Goal: Complete application form

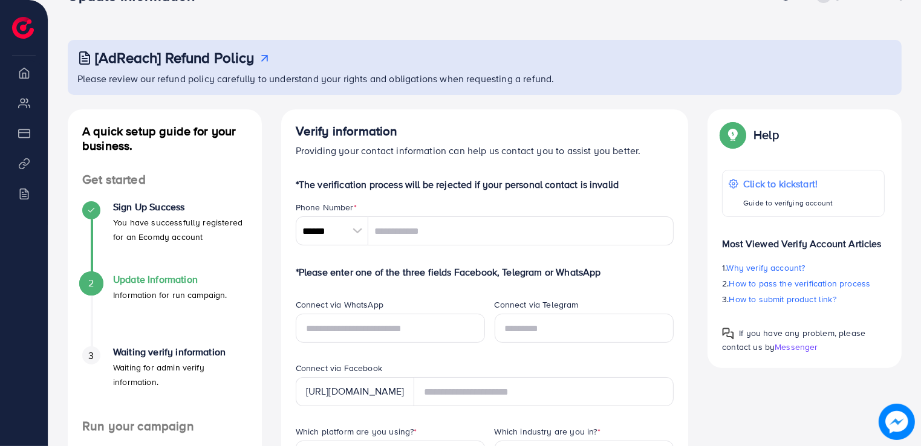
scroll to position [44, 0]
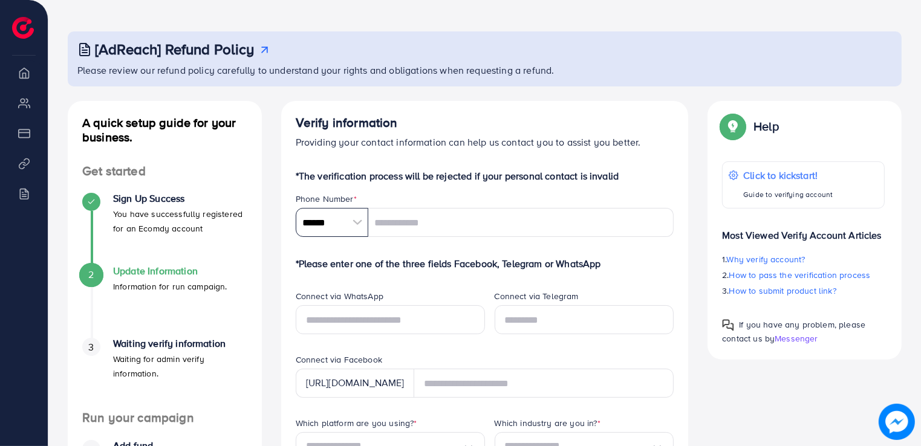
click at [339, 216] on input "******" at bounding box center [332, 222] width 73 height 29
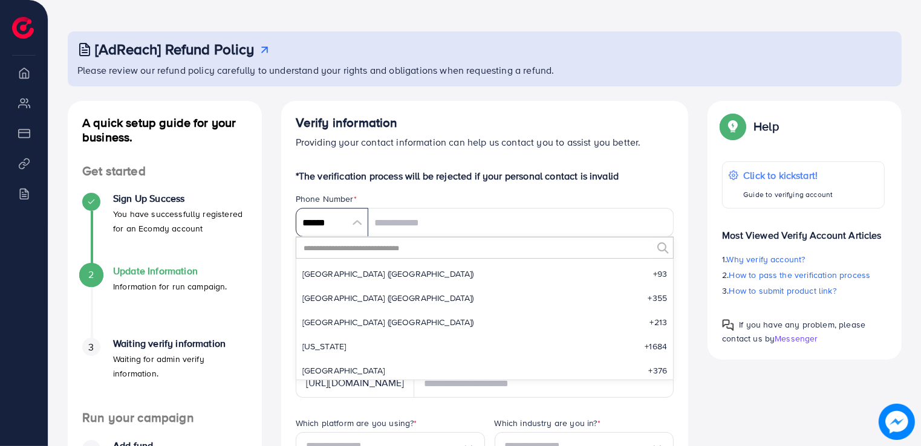
scroll to position [5614, 0]
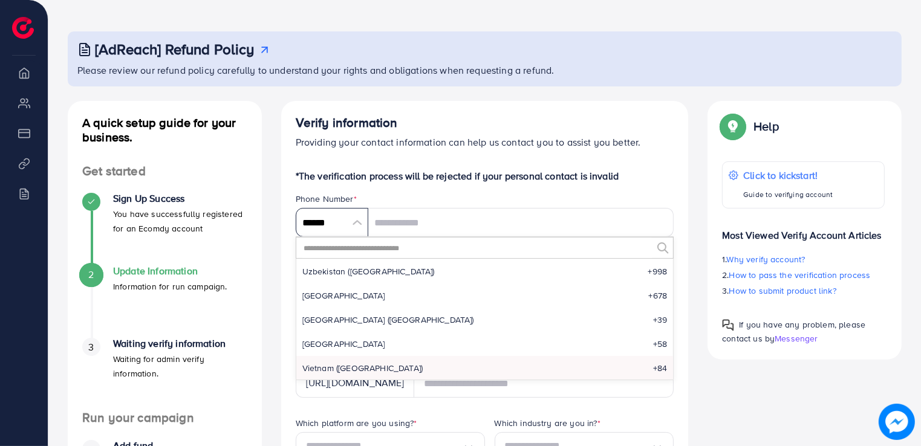
click at [339, 216] on input "******" at bounding box center [332, 222] width 73 height 29
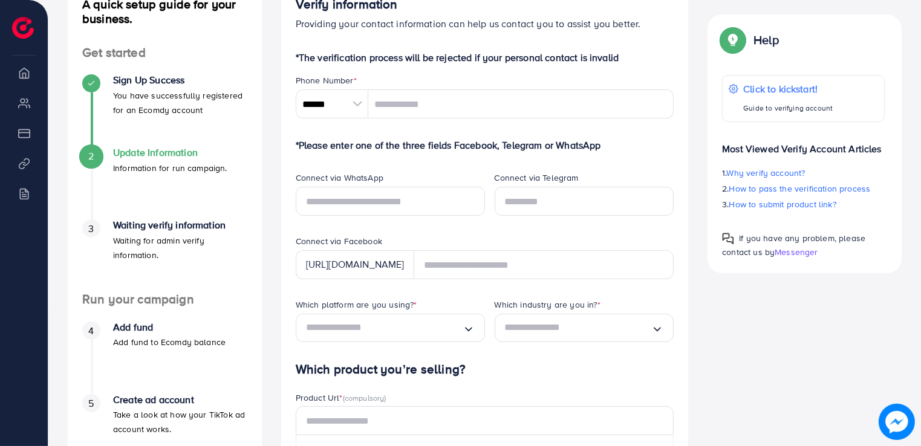
scroll to position [164, 0]
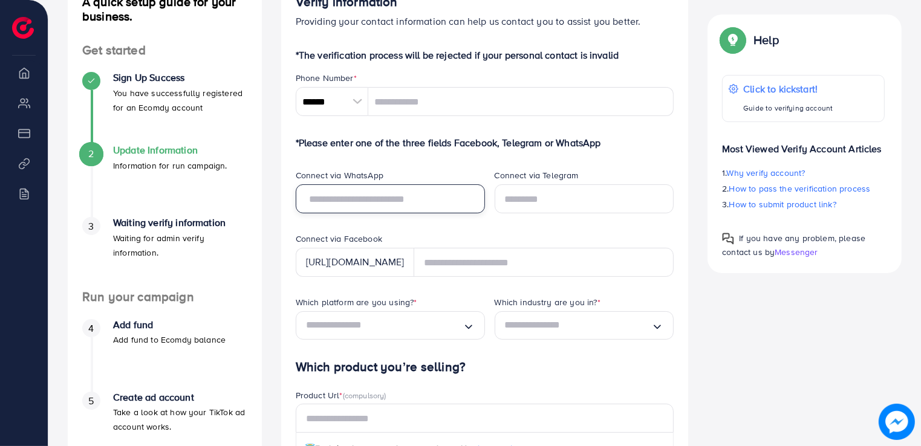
click at [342, 198] on input "text" at bounding box center [390, 198] width 189 height 29
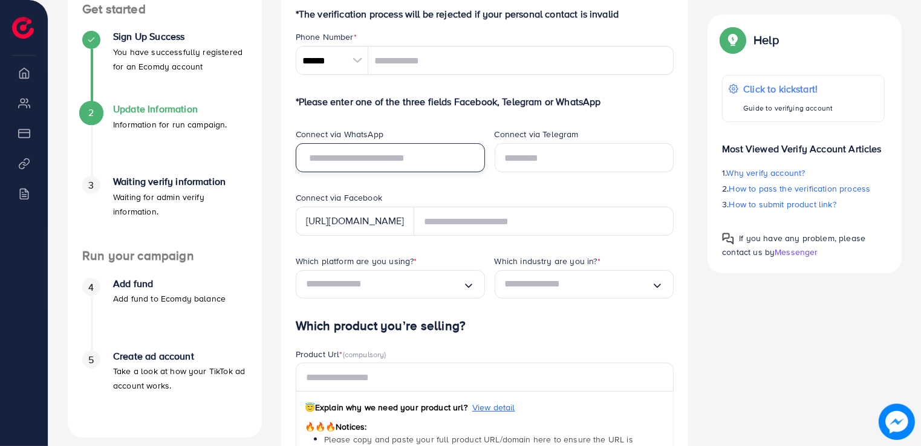
scroll to position [209, 0]
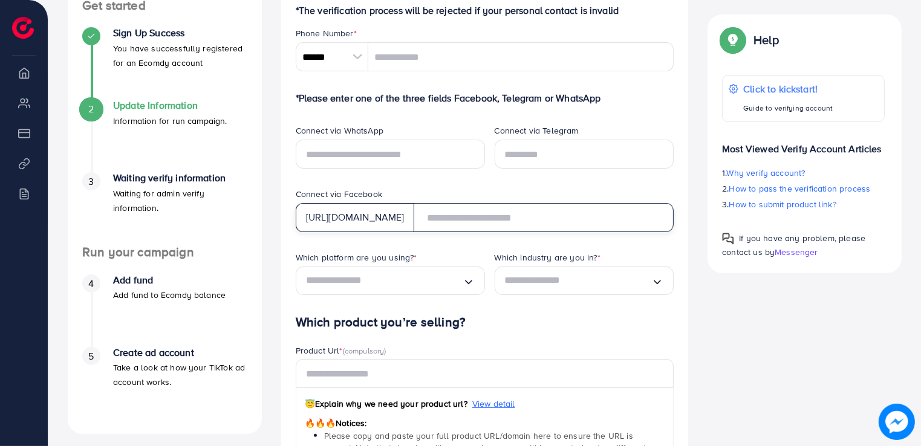
click at [491, 219] on input "text" at bounding box center [544, 217] width 261 height 29
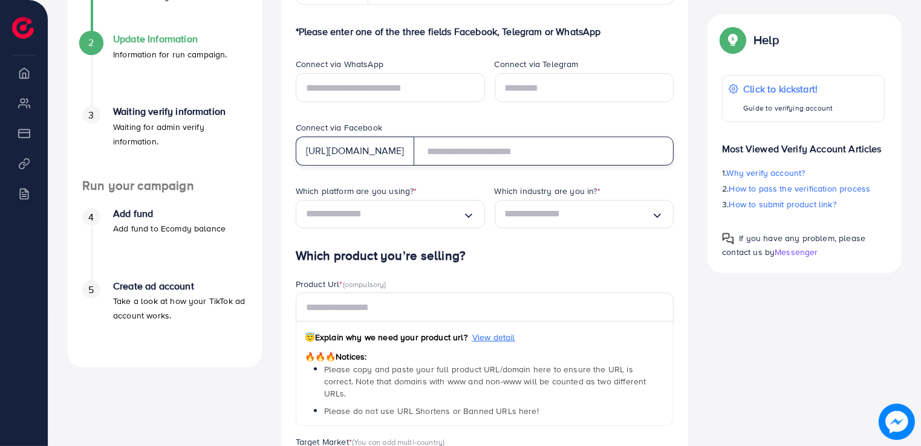
scroll to position [277, 0]
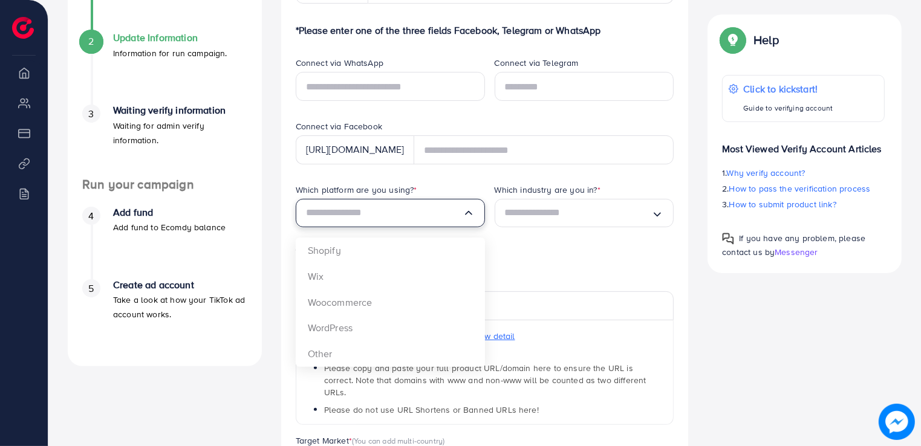
click at [422, 210] on input "Search for option" at bounding box center [384, 213] width 157 height 19
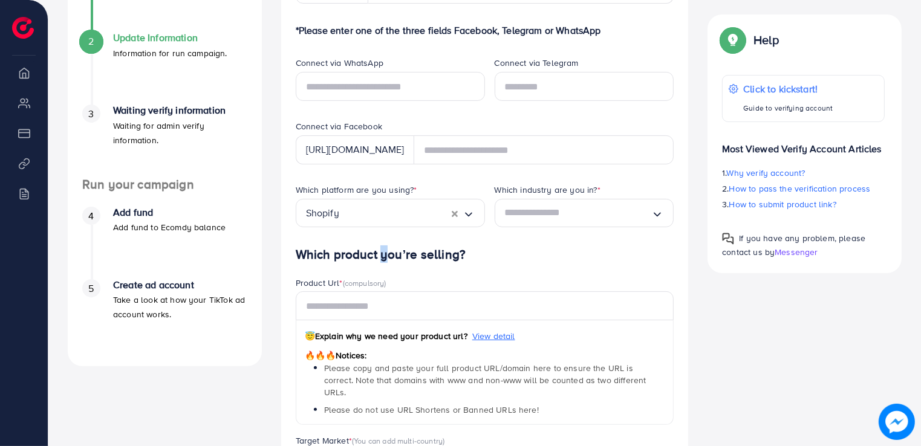
click at [377, 253] on h4 "Which product you’re selling?" at bounding box center [485, 254] width 379 height 15
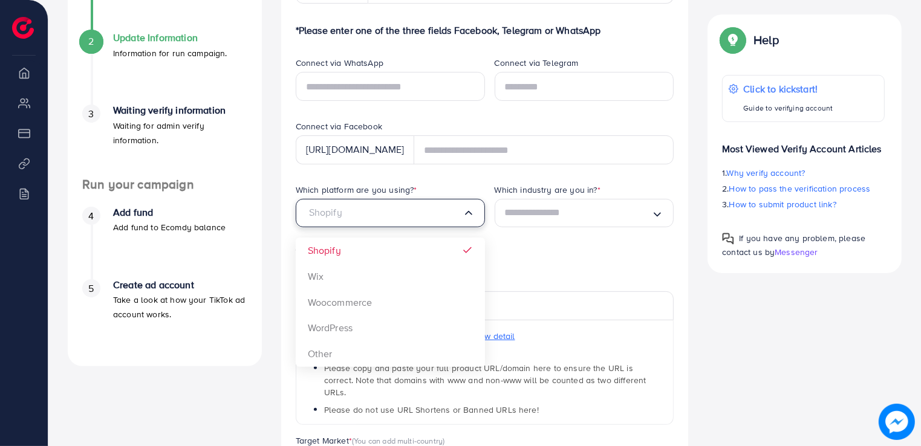
click at [393, 204] on input "Search for option" at bounding box center [384, 213] width 157 height 19
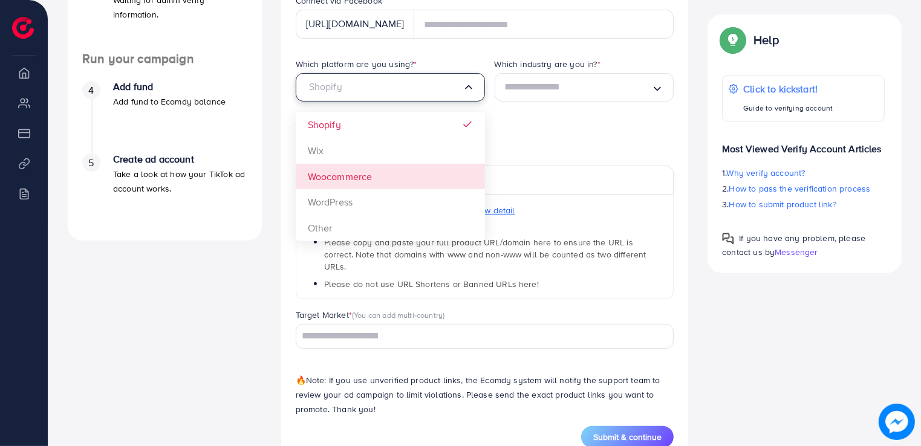
scroll to position [401, 0]
click at [290, 291] on div "Product Url * (compulsory) 😇 Explain why we need your product url? View detail …" at bounding box center [485, 231] width 398 height 158
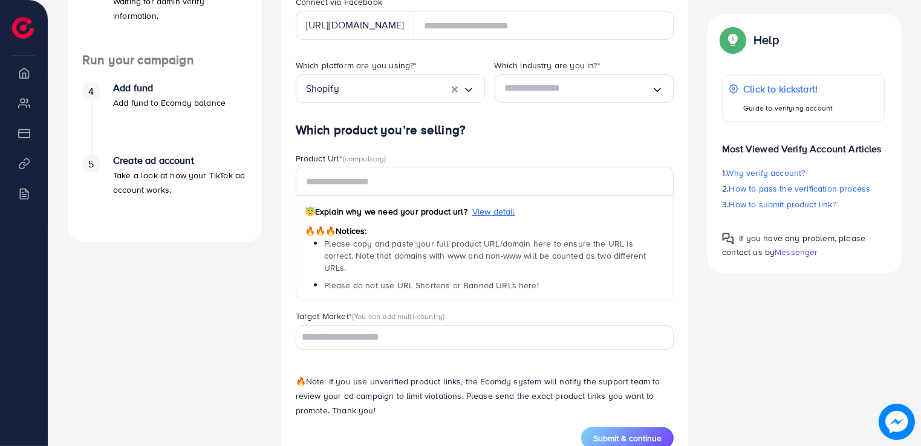
scroll to position [351, 0]
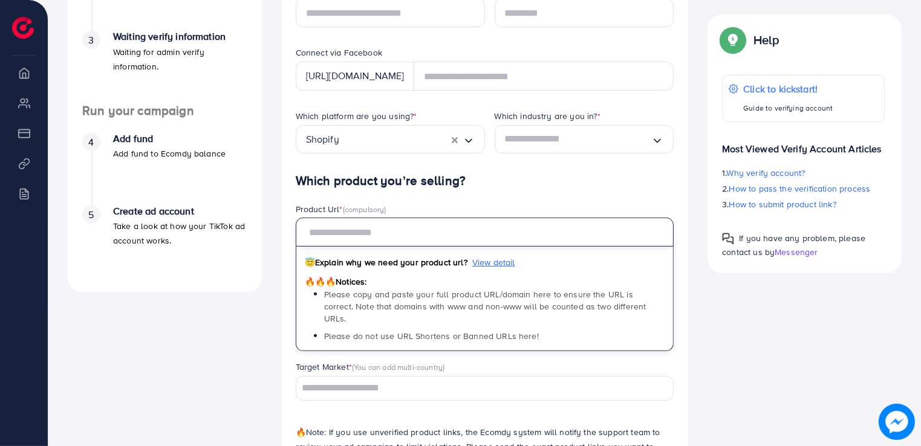
click at [331, 233] on input "text" at bounding box center [485, 232] width 379 height 29
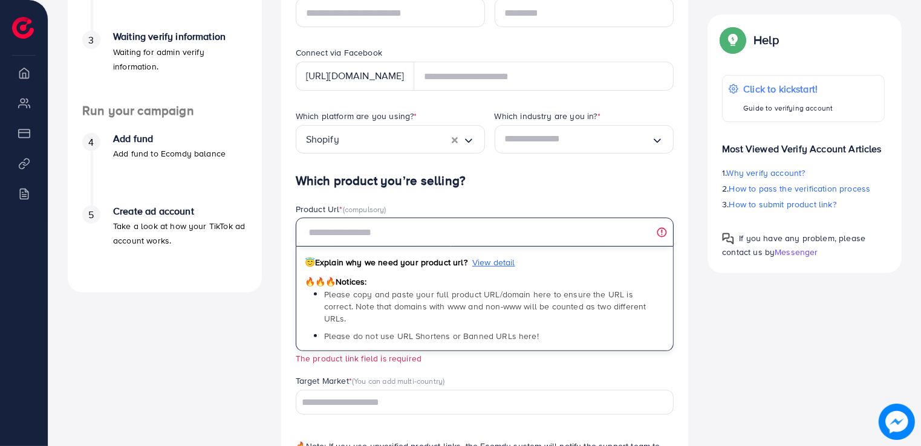
scroll to position [440, 0]
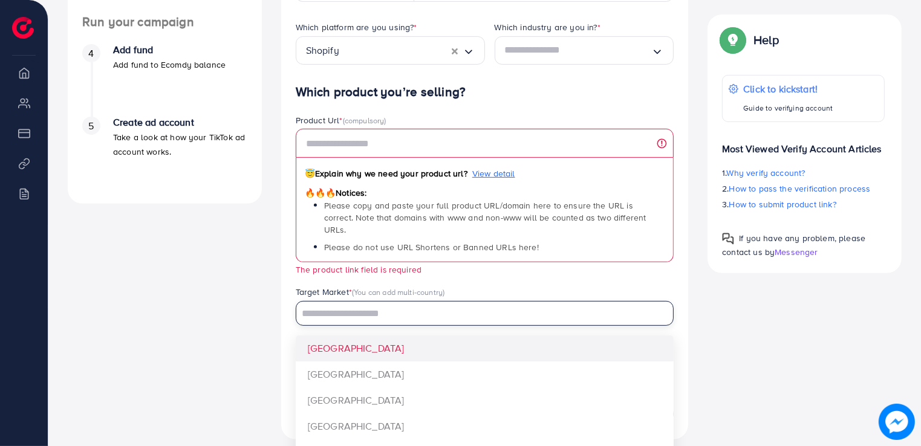
click at [356, 308] on input "Search for option" at bounding box center [477, 314] width 361 height 19
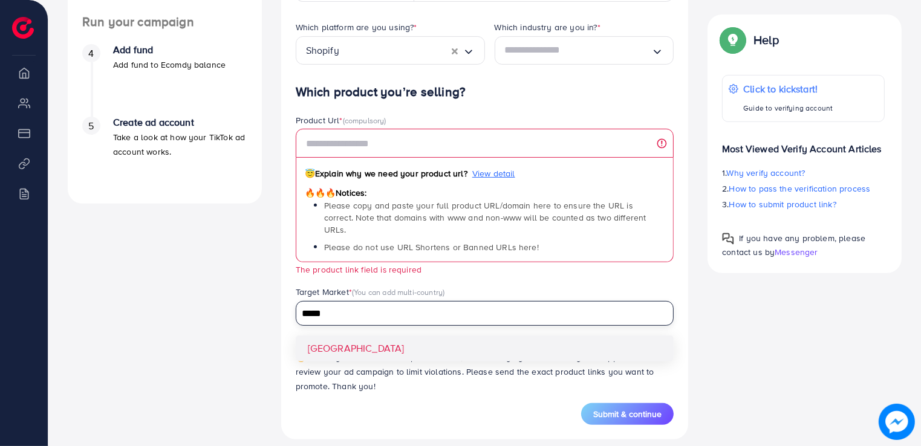
type input "*****"
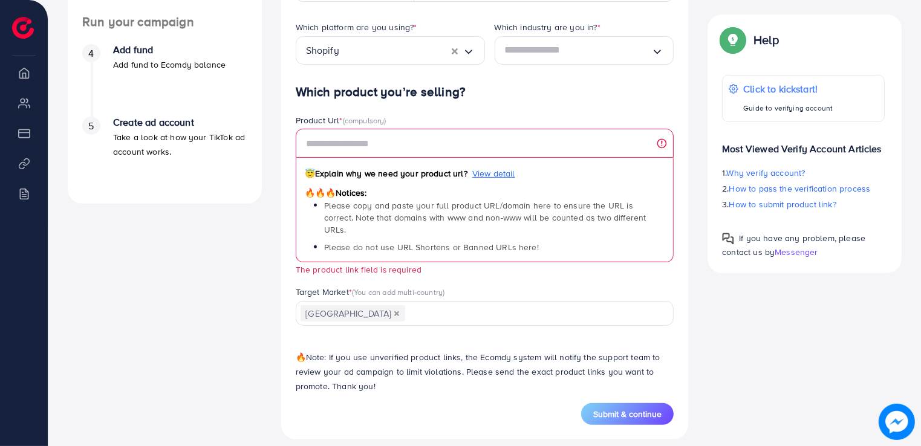
click at [249, 304] on div "A quick setup guide for your business. Get started Sign Up Success You have suc…" at bounding box center [164, 72] width 213 height 735
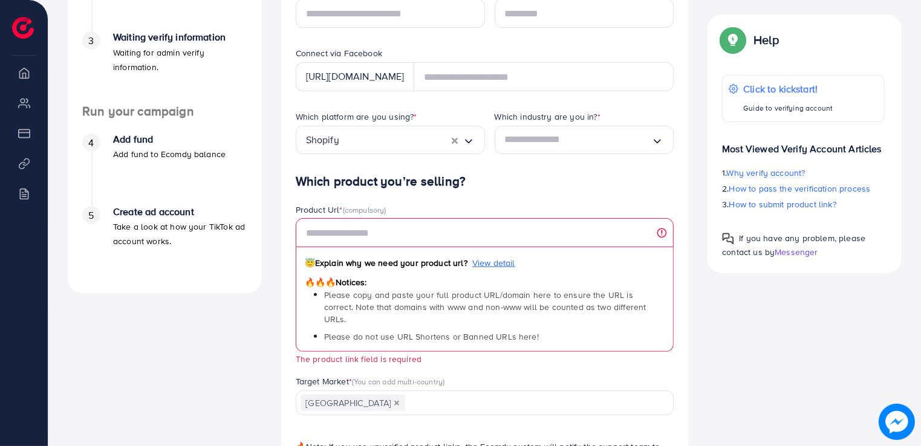
click at [278, 240] on div "Verify information Providing your contact information can help us contact you t…" at bounding box center [484, 161] width 427 height 735
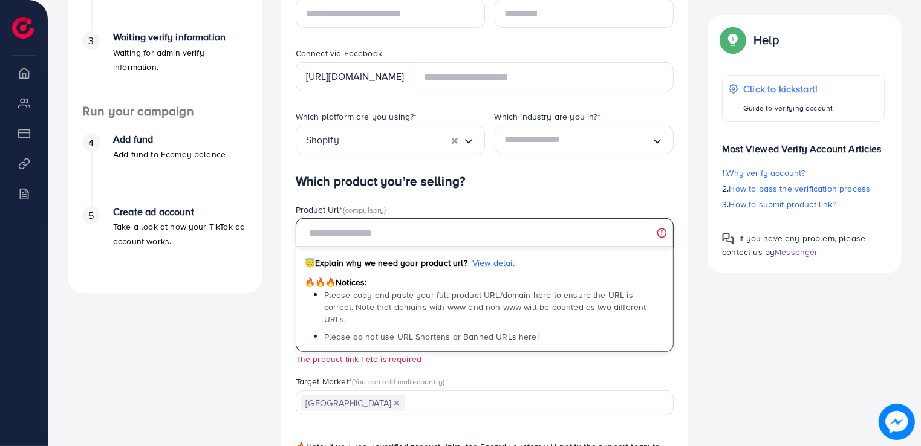
click at [335, 231] on input "text" at bounding box center [485, 232] width 379 height 29
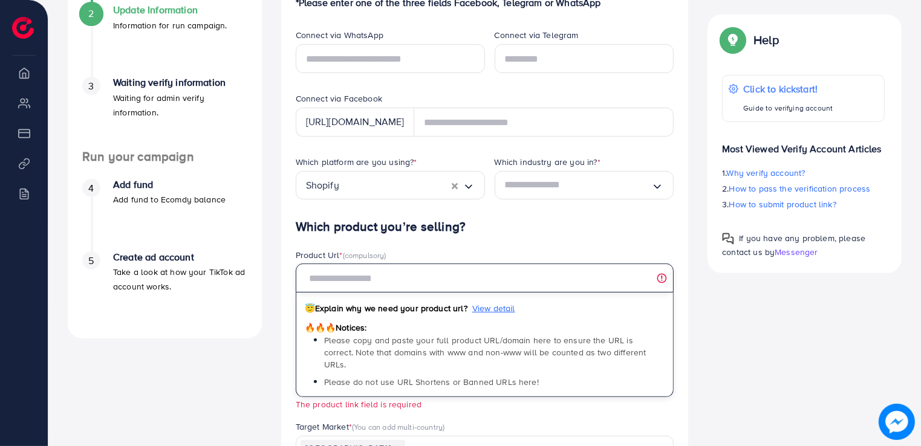
scroll to position [310, 0]
